Goal: Information Seeking & Learning: Stay updated

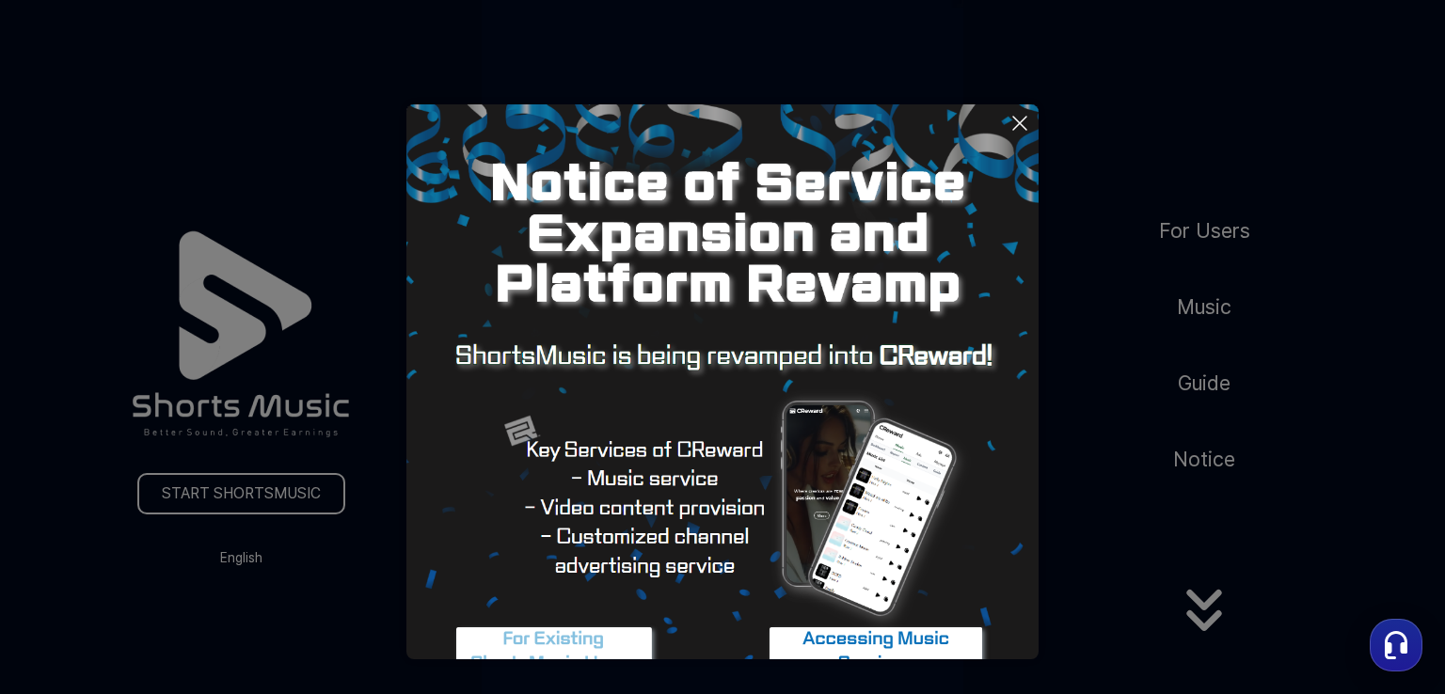
click at [1013, 117] on icon at bounding box center [1019, 123] width 13 height 13
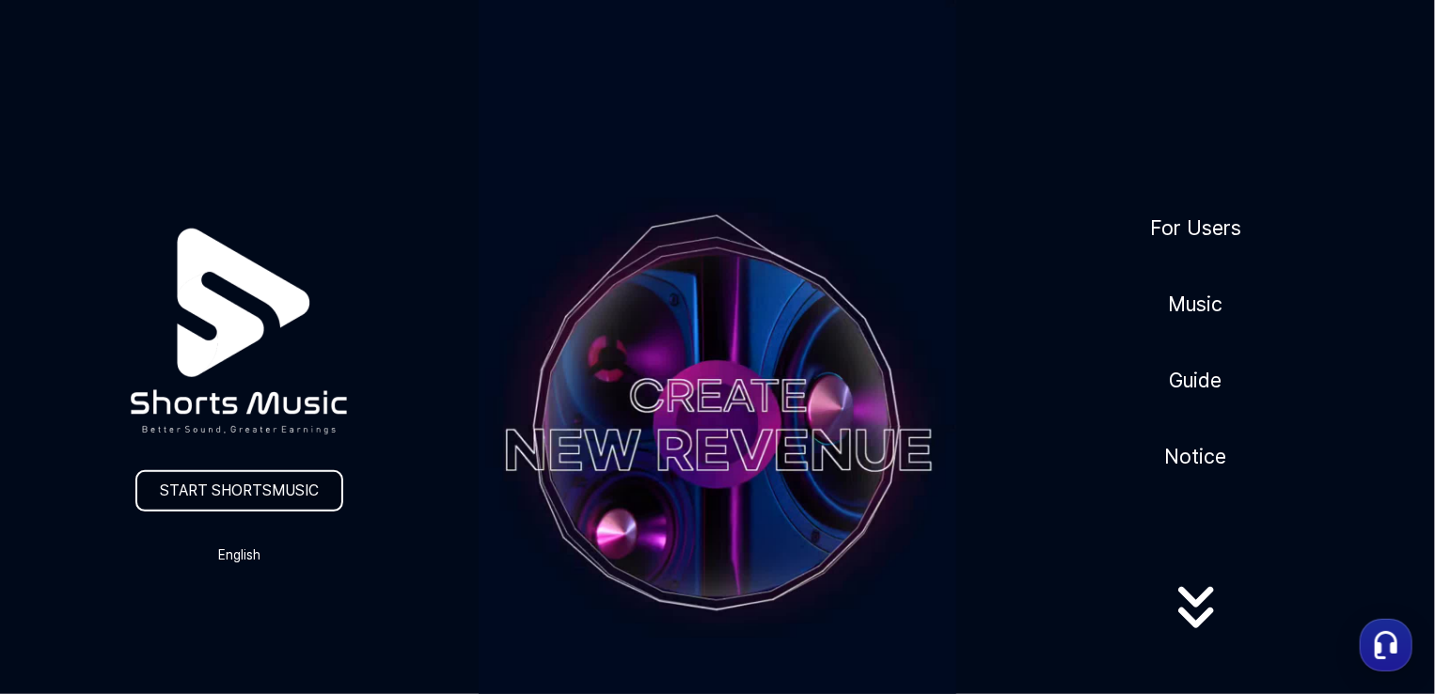
click at [305, 499] on link "START SHORTSMUSIC" at bounding box center [239, 490] width 208 height 41
click at [1186, 313] on link "Music" at bounding box center [1197, 304] width 70 height 46
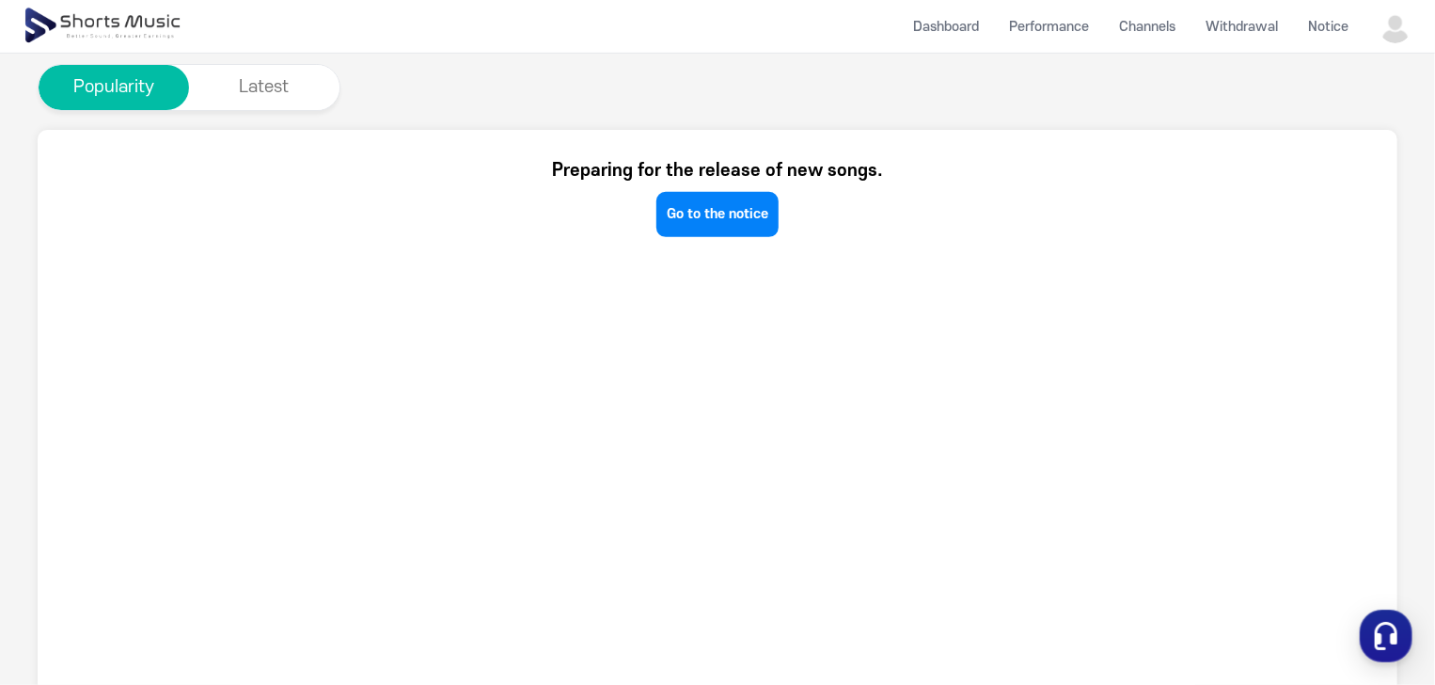
scroll to position [188, 0]
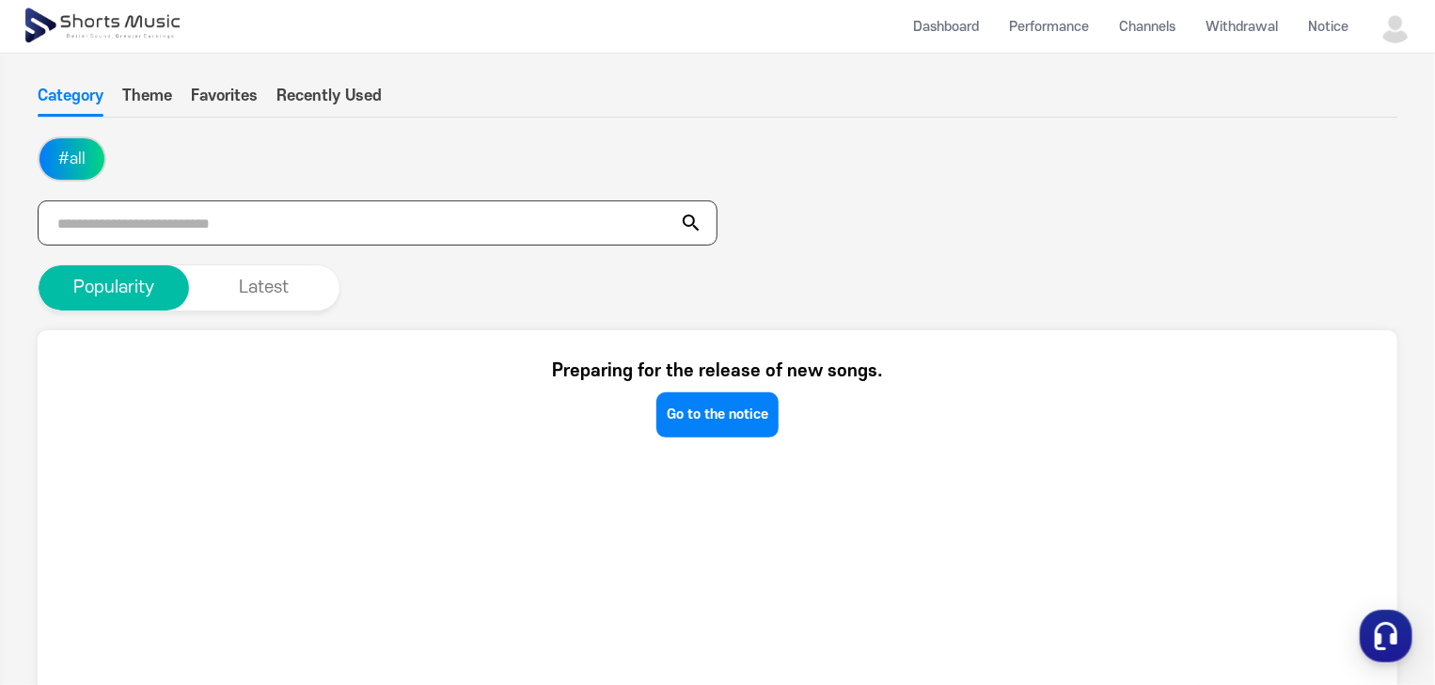
click at [162, 223] on input "text" at bounding box center [378, 222] width 680 height 45
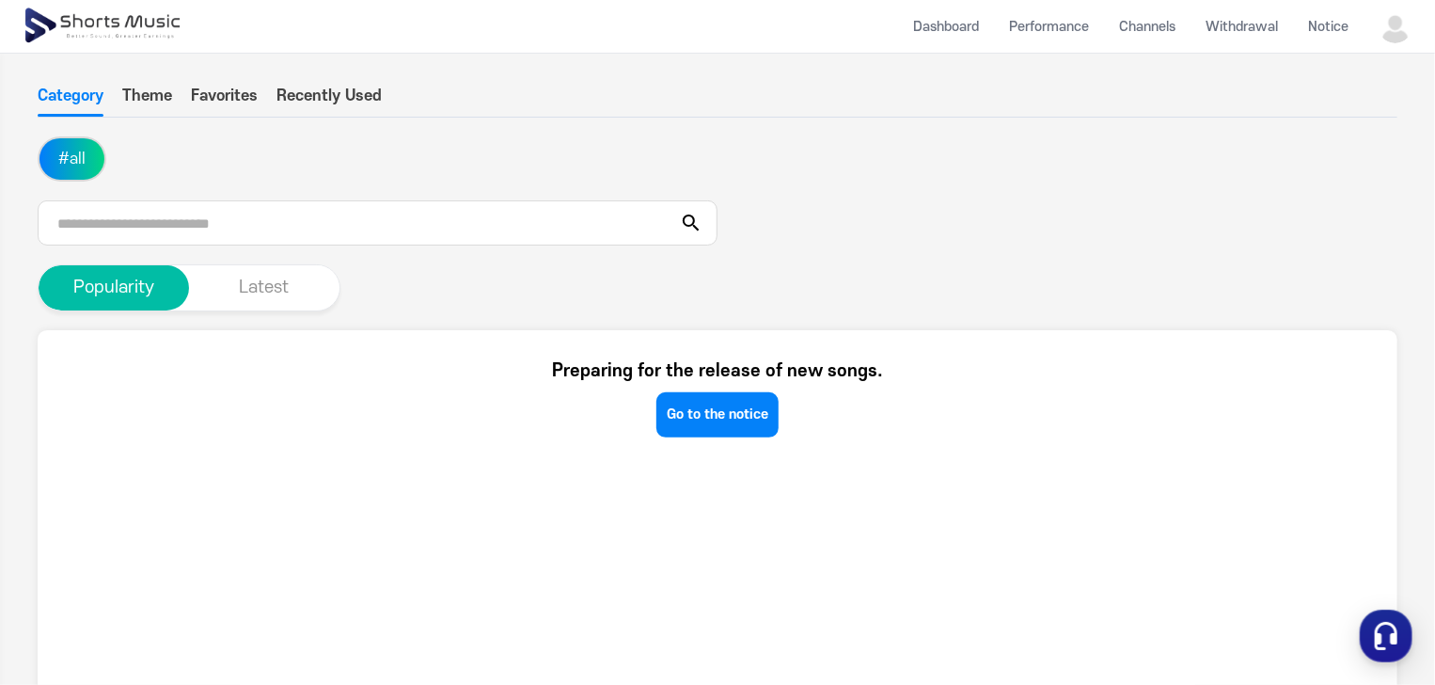
click at [286, 294] on button "Latest" at bounding box center [264, 287] width 150 height 45
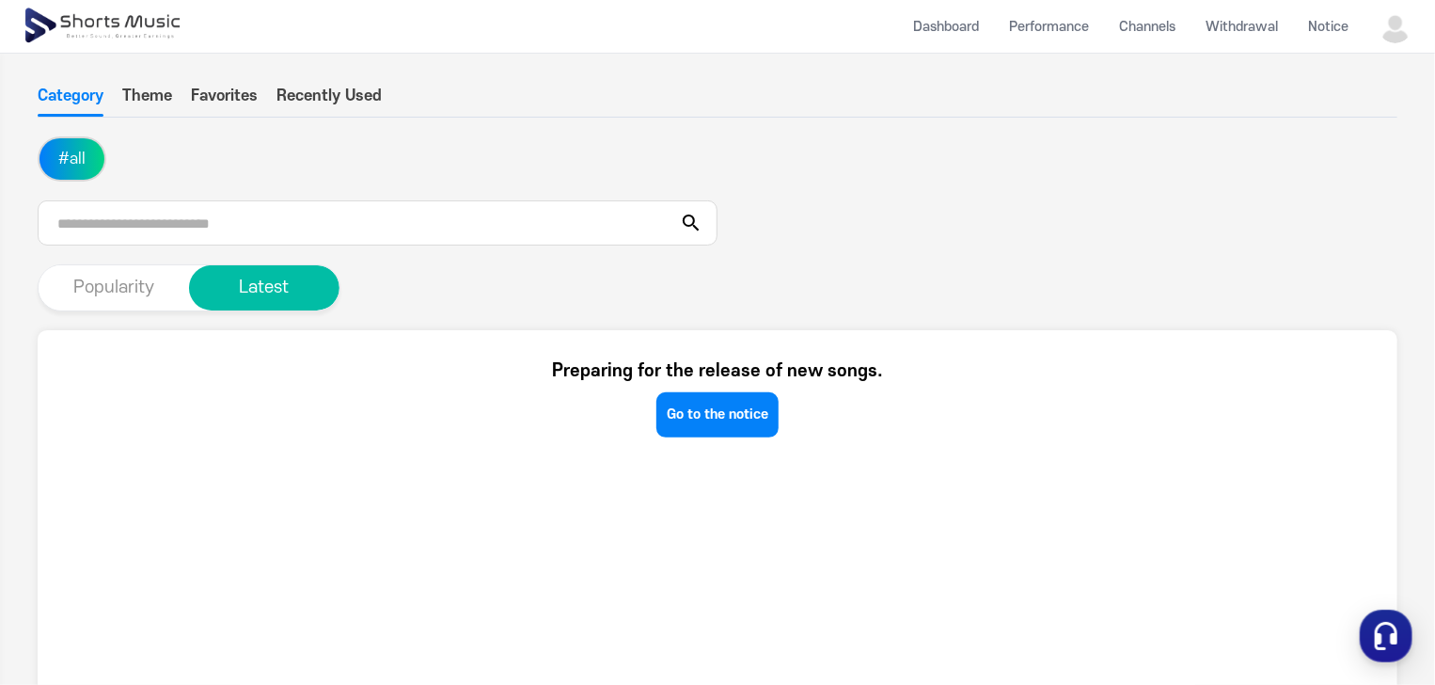
click at [106, 293] on button "Popularity" at bounding box center [114, 287] width 150 height 45
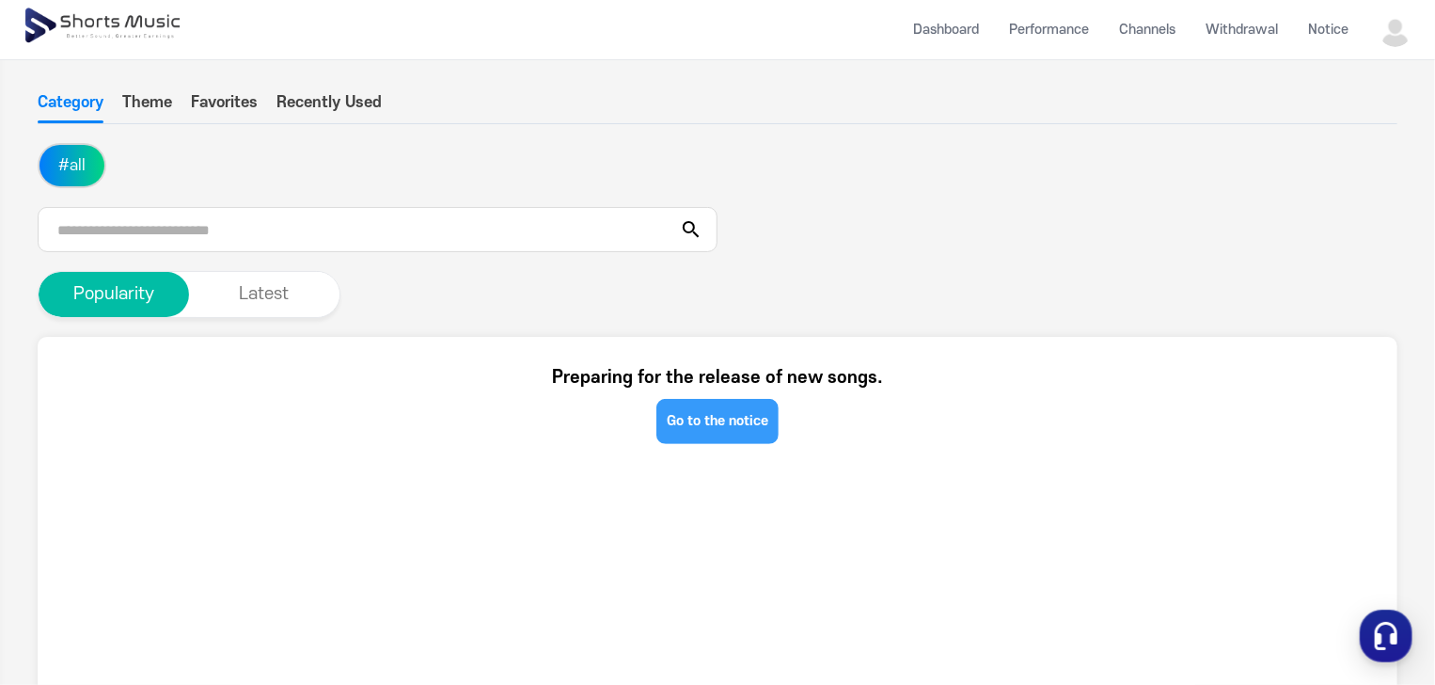
click at [729, 411] on link "Go to the notice" at bounding box center [717, 421] width 122 height 45
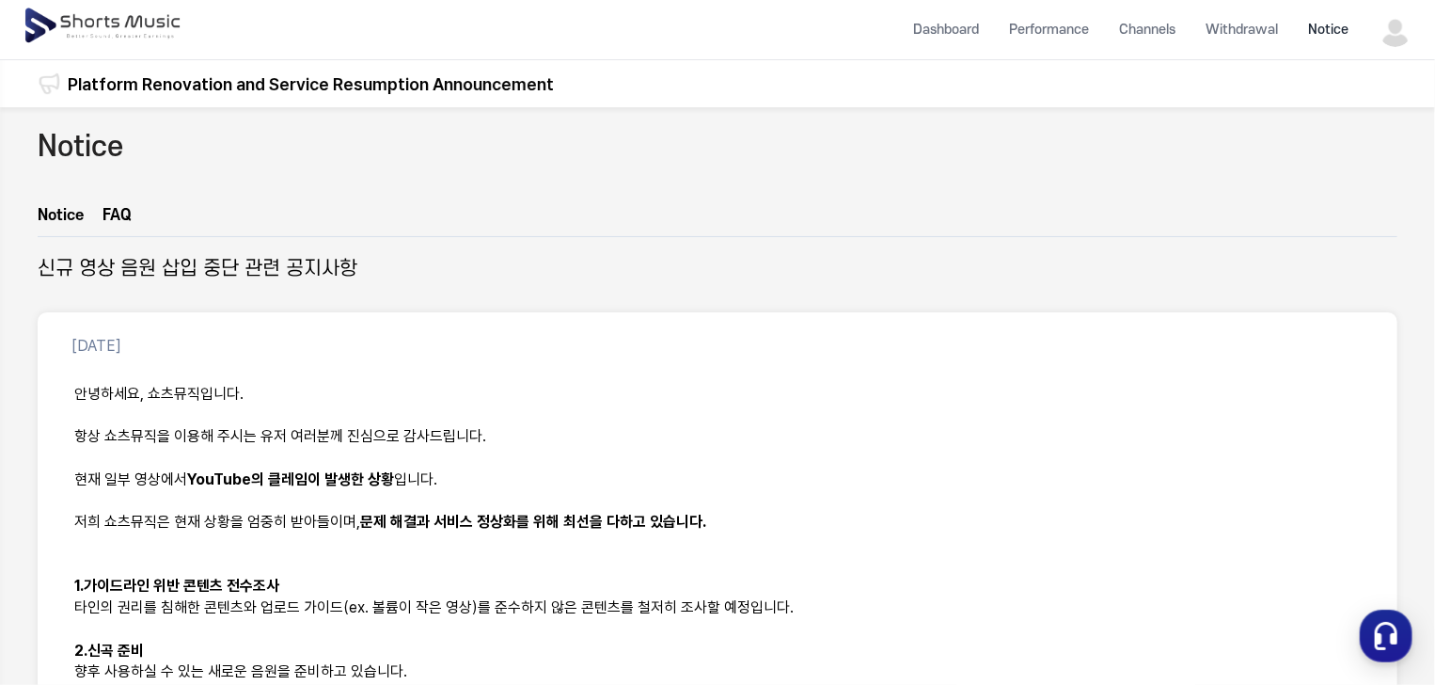
scroll to position [188, 0]
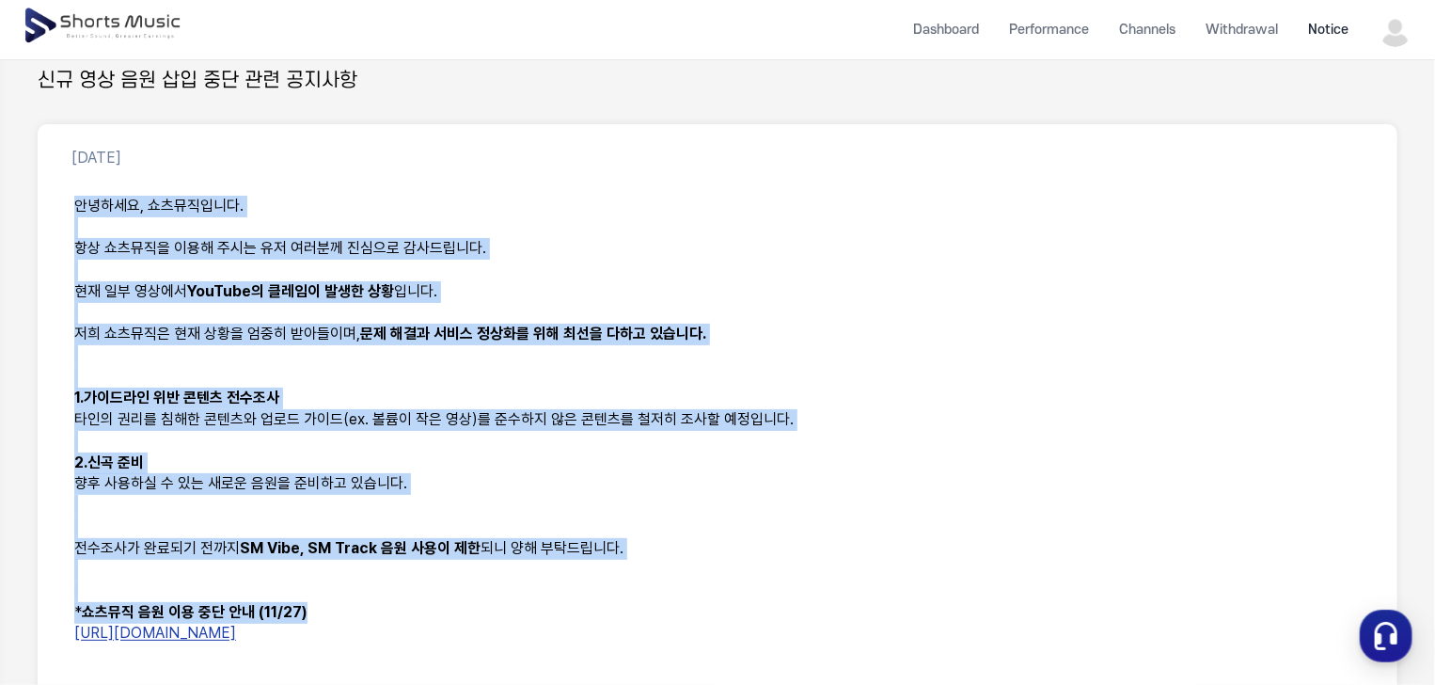
drag, startPoint x: 75, startPoint y: 205, endPoint x: 418, endPoint y: 610, distance: 530.6
click at [418, 610] on div "안녕하세요, 쇼츠뮤직입니다. 항상 쇼츠뮤직을 이용해 주시는 유저 여러분께 진심으로 감사드립니다. 현재 일부 영상에서 YouTube의 클레임이 …" at bounding box center [717, 462] width 1315 height 557
copy div "안녕하세요, 쇼츠뮤직입니다. 항상 쇼츠뮤직을 이용해 주시는 유저 여러분께 진심으로 감사드립니다. 현재 일부 영상에서 YouTube의 클레임이 …"
click at [554, 242] on p "항상 쇼츠뮤직을 이용해 주시는 유저 여러분께 진심으로 감사드립니다." at bounding box center [717, 249] width 1287 height 22
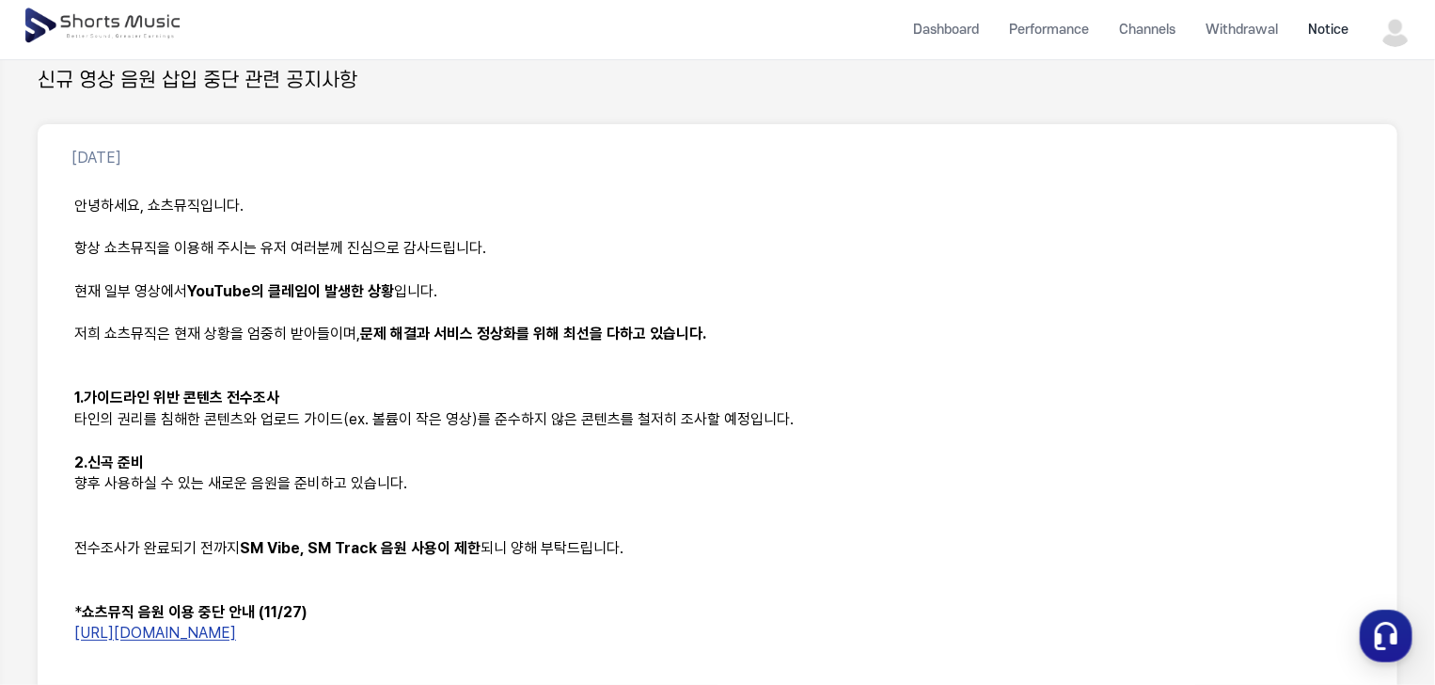
click at [145, 20] on img at bounding box center [104, 26] width 163 height 53
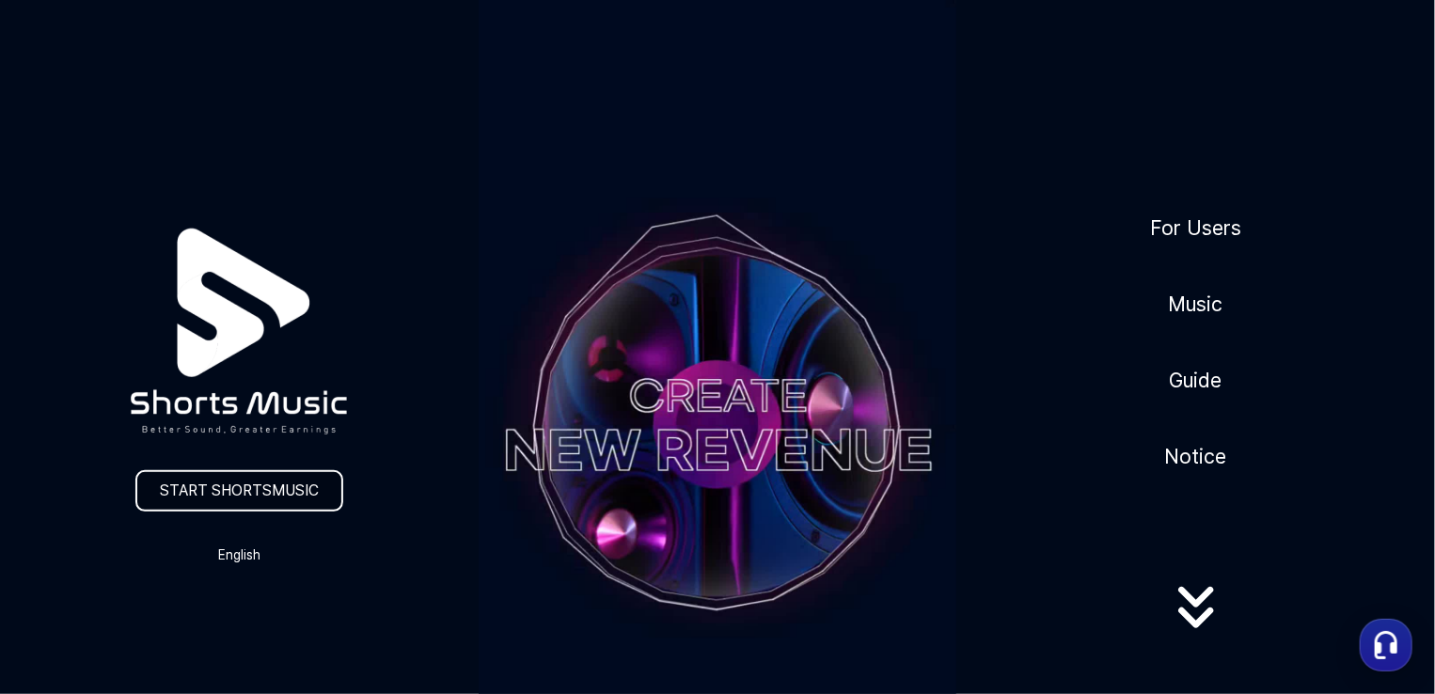
click at [278, 494] on link "START SHORTSMUSIC" at bounding box center [239, 490] width 208 height 41
click at [1203, 309] on link "Music" at bounding box center [1197, 304] width 70 height 46
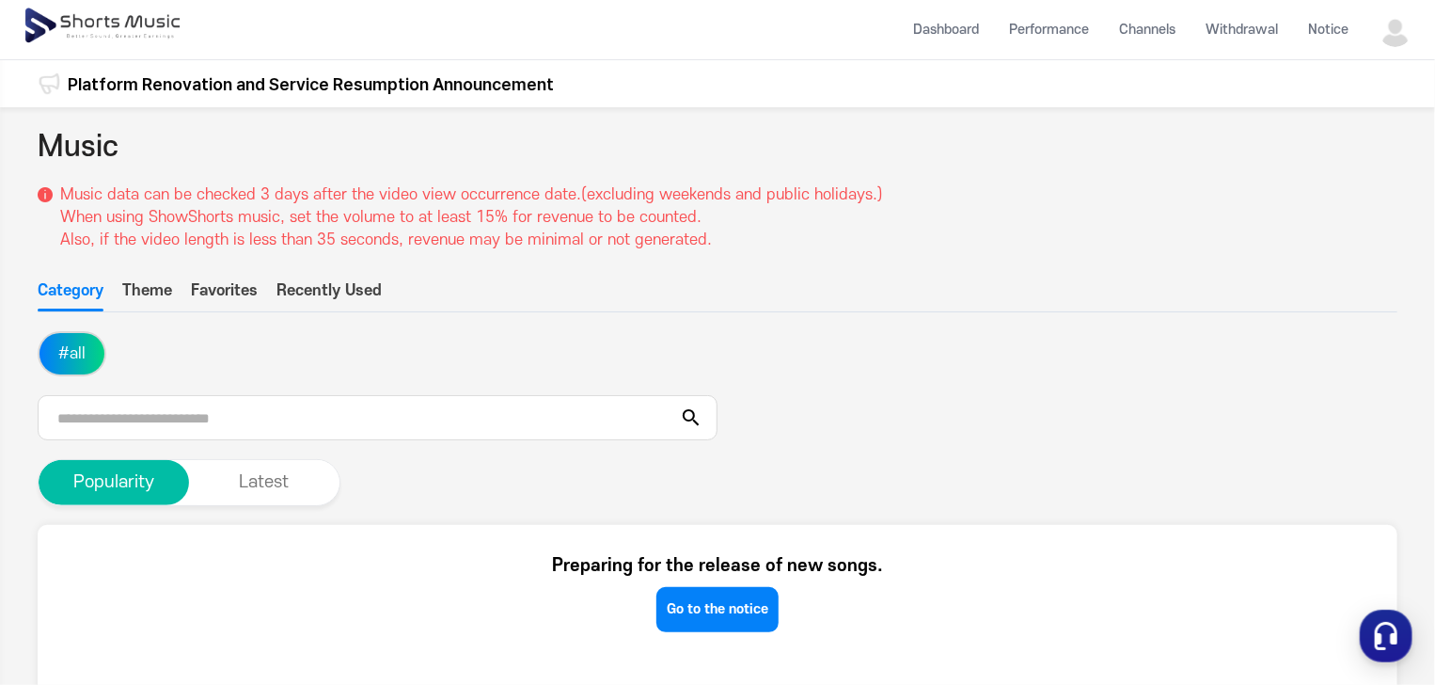
click at [150, 287] on button "Theme" at bounding box center [147, 295] width 50 height 32
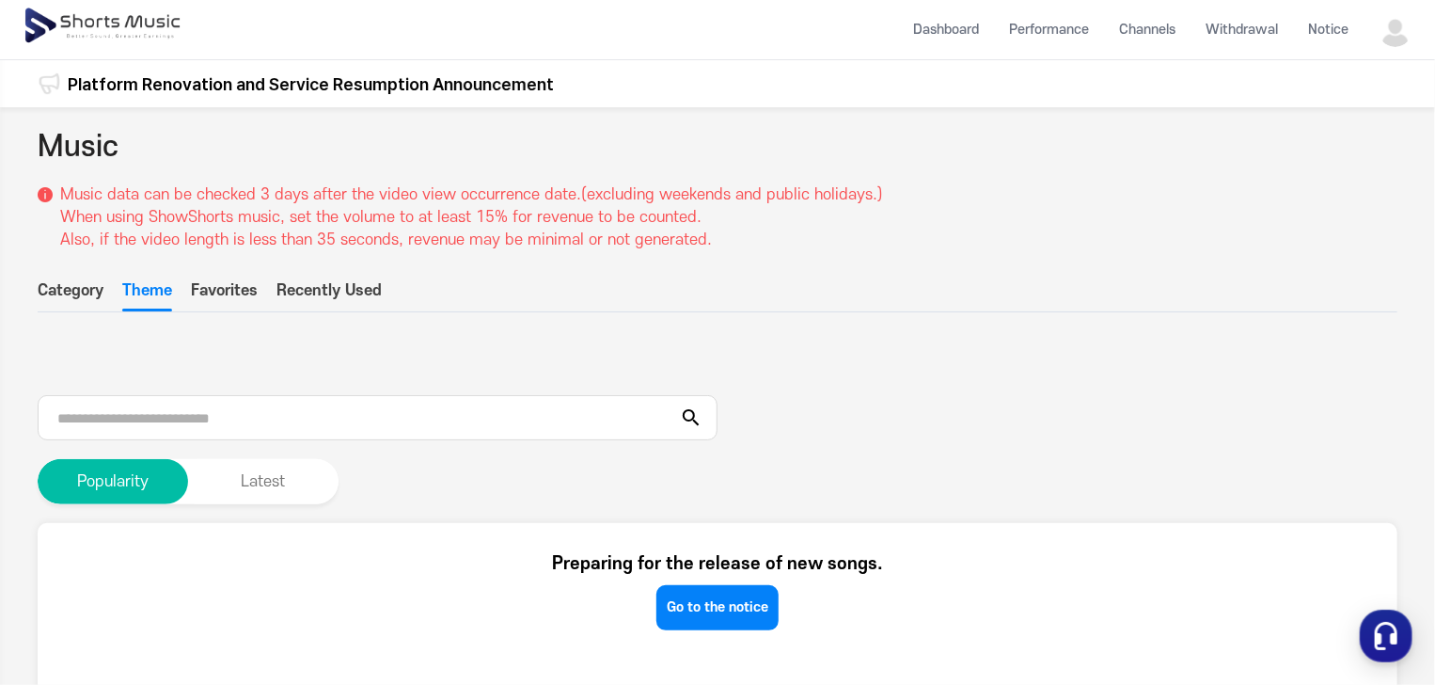
click at [69, 285] on button "Category" at bounding box center [71, 295] width 66 height 32
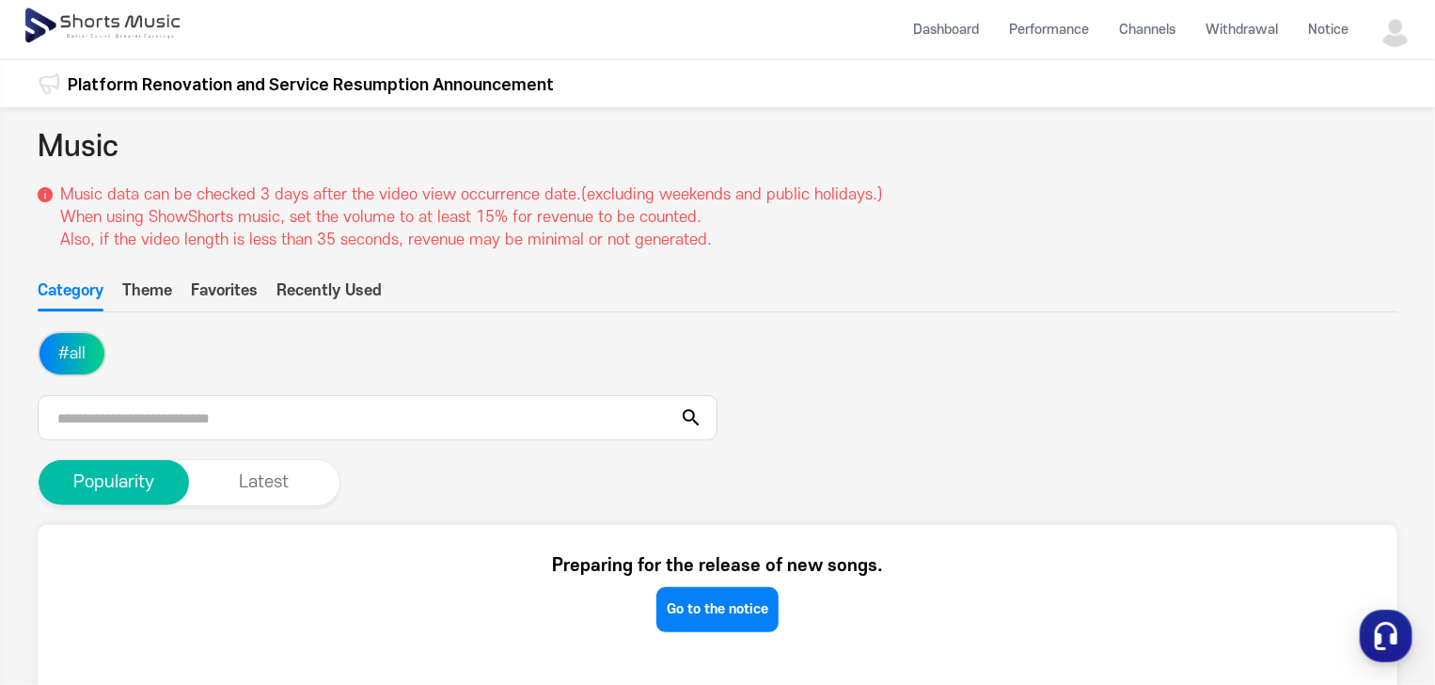
click at [253, 87] on link "Platform Renovation and Service Resumption Announcement" at bounding box center [311, 83] width 486 height 25
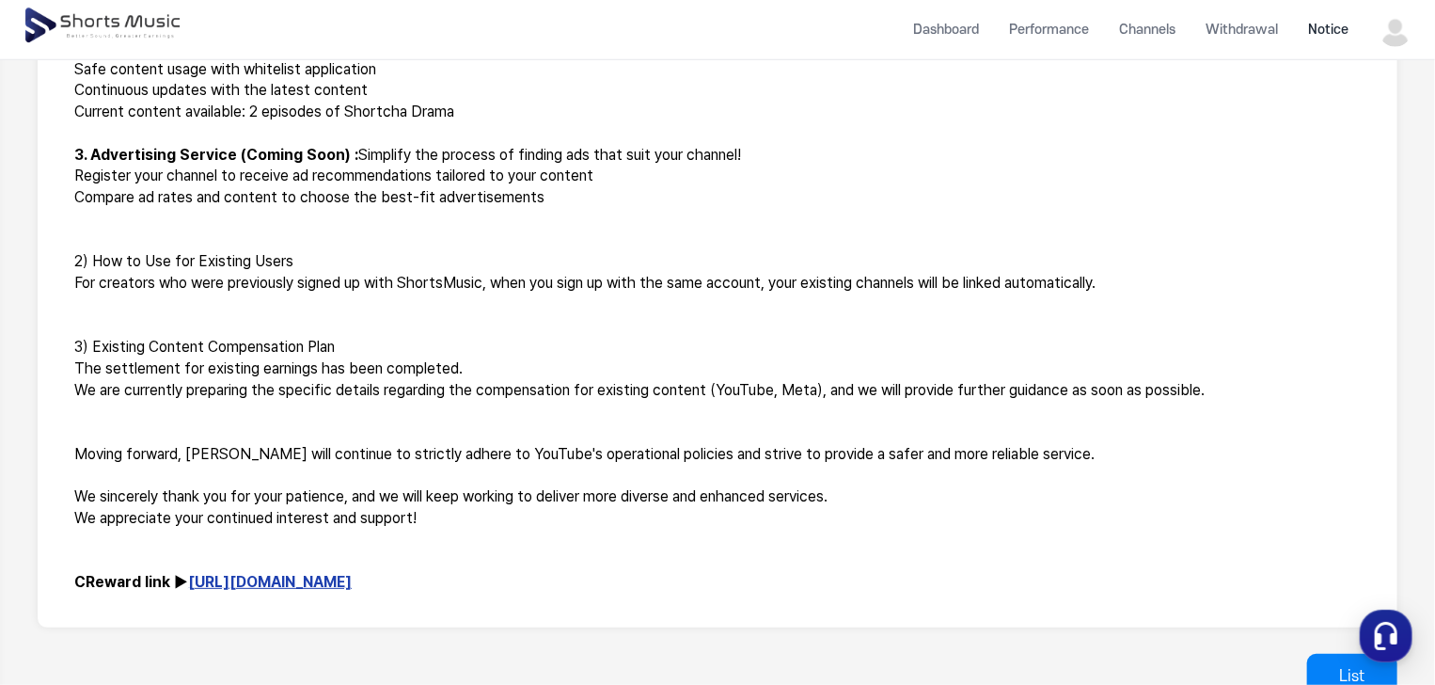
scroll to position [846, 0]
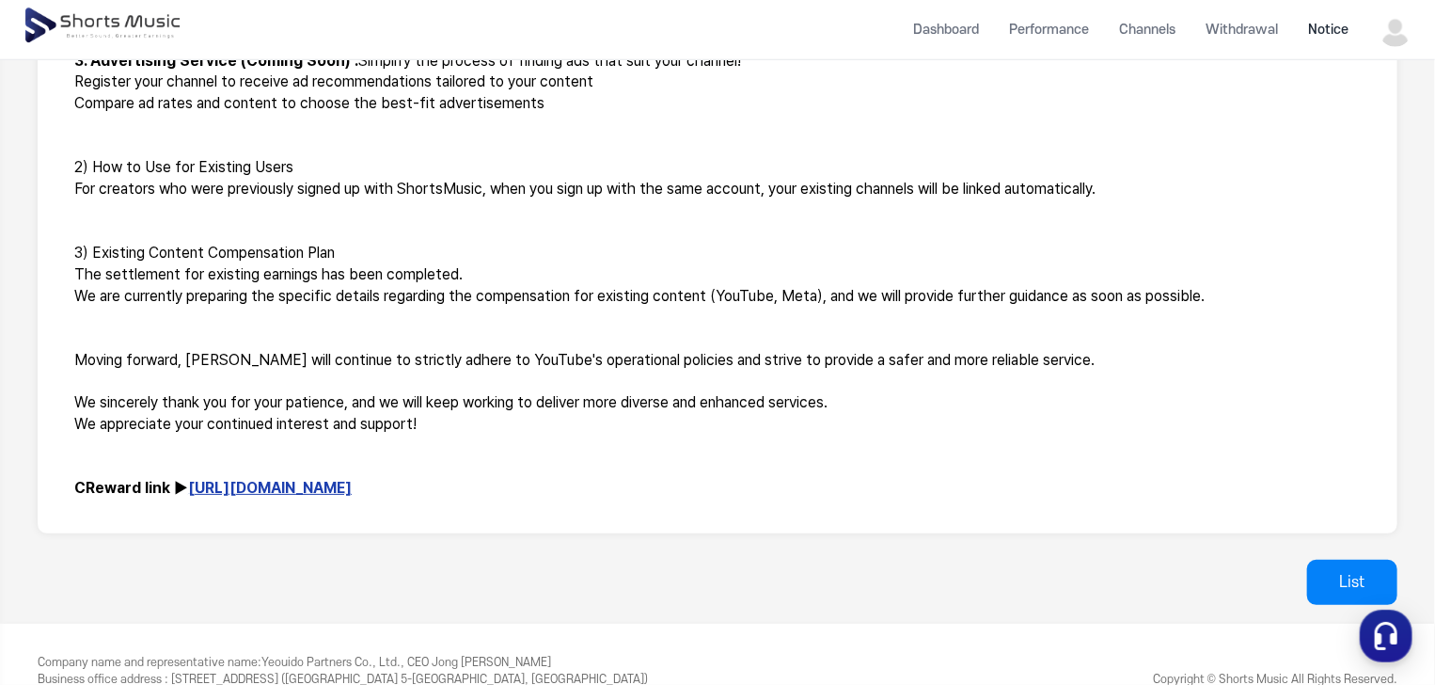
click at [210, 486] on link "[URL][DOMAIN_NAME]" at bounding box center [270, 488] width 164 height 18
